Goal: Information Seeking & Learning: Find specific fact

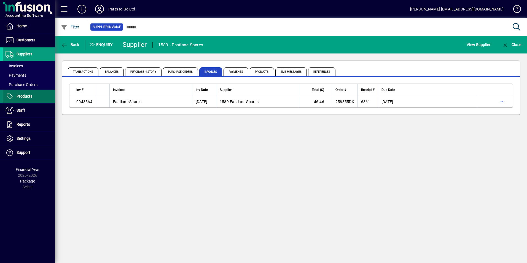
click at [24, 97] on span "Products" at bounding box center [25, 96] width 16 height 4
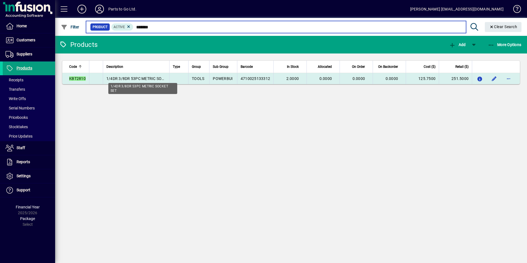
type input "*******"
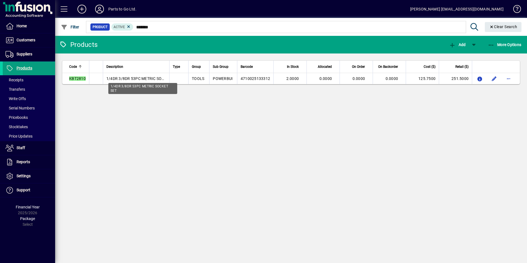
click at [119, 78] on span "1/4DR 3/8DR 53PC METRIC SOCKET SET" at bounding box center [142, 78] width 73 height 4
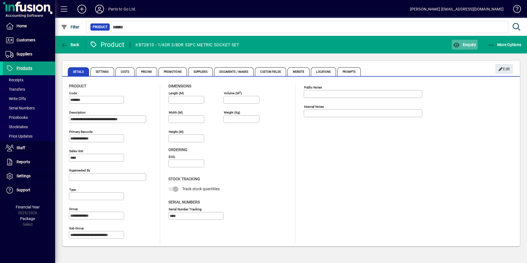
click at [475, 43] on span "Enquiry" at bounding box center [464, 44] width 23 height 4
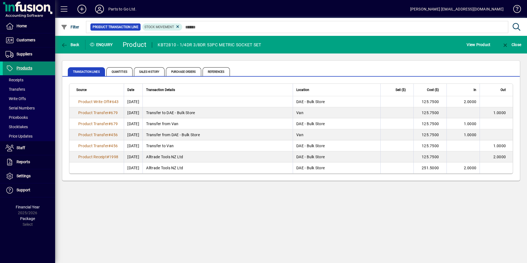
click at [24, 69] on span "Products" at bounding box center [25, 68] width 16 height 4
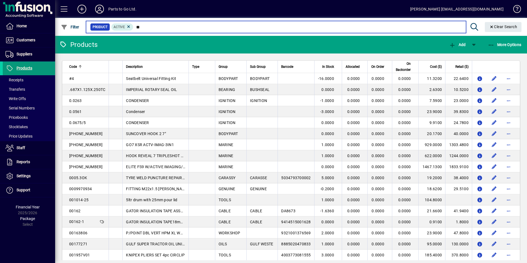
type input "***"
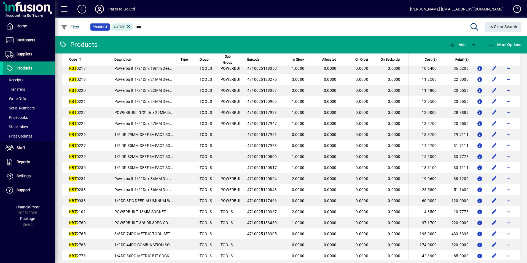
scroll to position [123, 0]
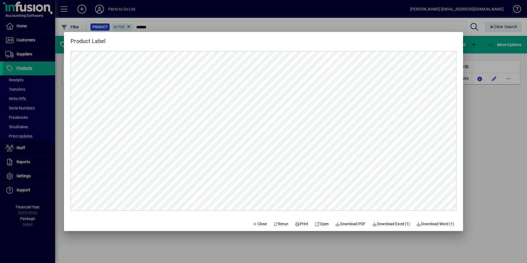
drag, startPoint x: 484, startPoint y: 120, endPoint x: 483, endPoint y: 116, distance: 4.0
click at [484, 119] on div at bounding box center [263, 131] width 527 height 263
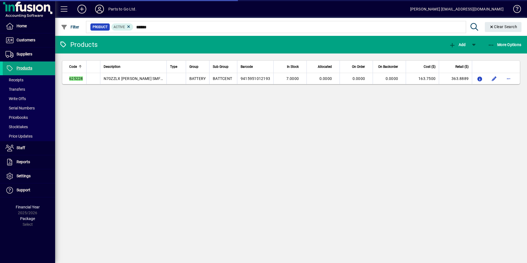
click at [98, 9] on icon at bounding box center [99, 9] width 11 height 9
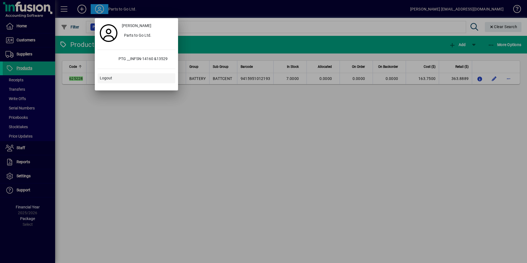
click at [114, 77] on span at bounding box center [136, 78] width 78 height 13
